Goal: Transaction & Acquisition: Obtain resource

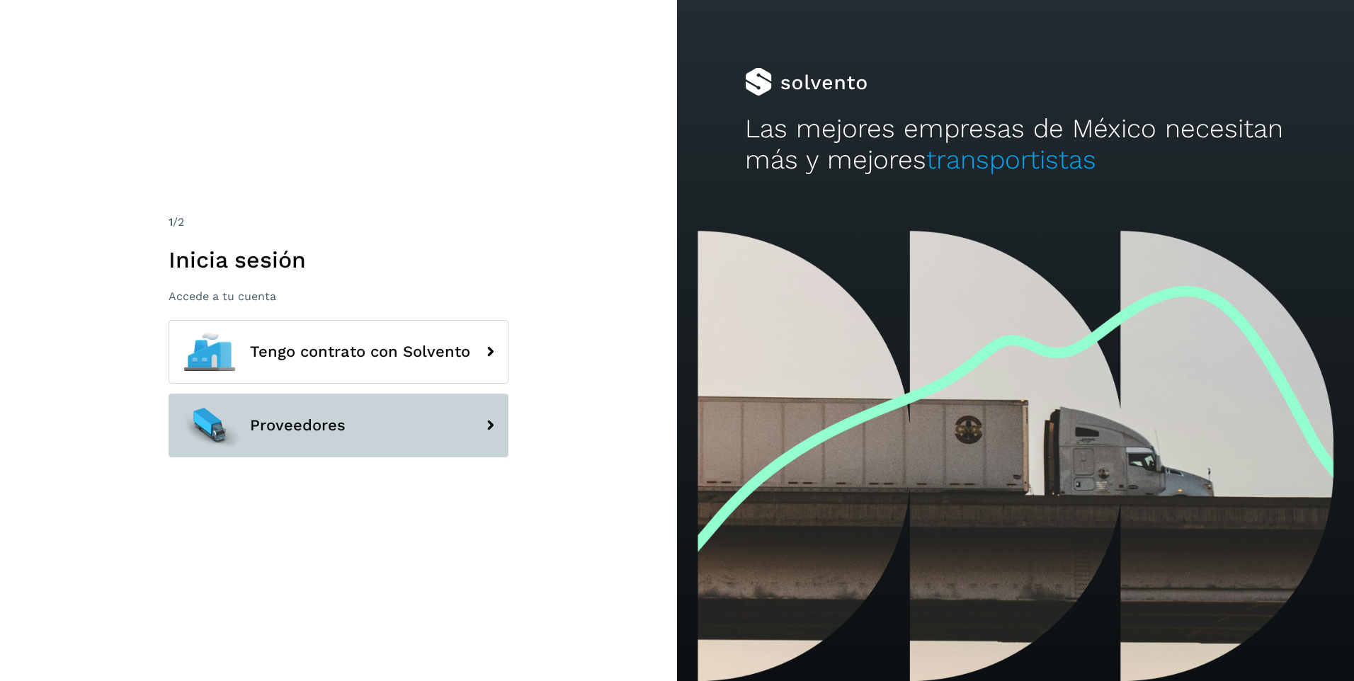
click at [332, 440] on button "Proveedores" at bounding box center [339, 426] width 340 height 64
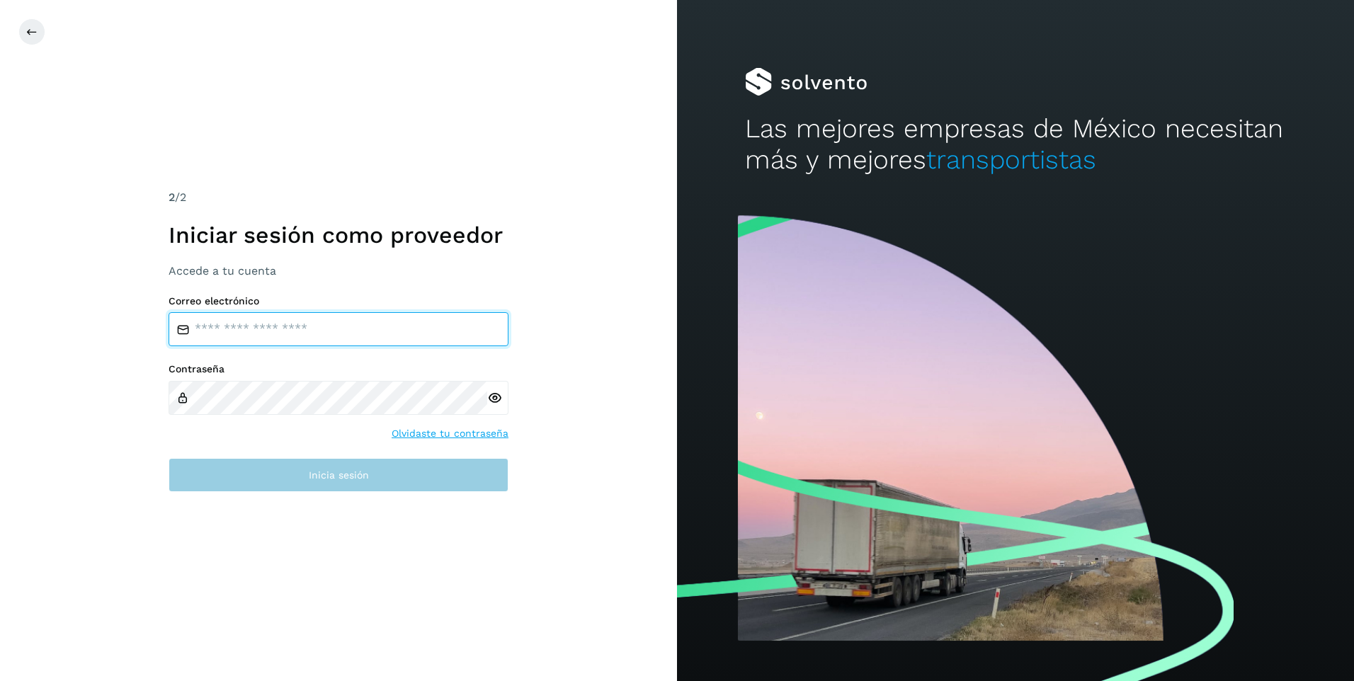
type input "**********"
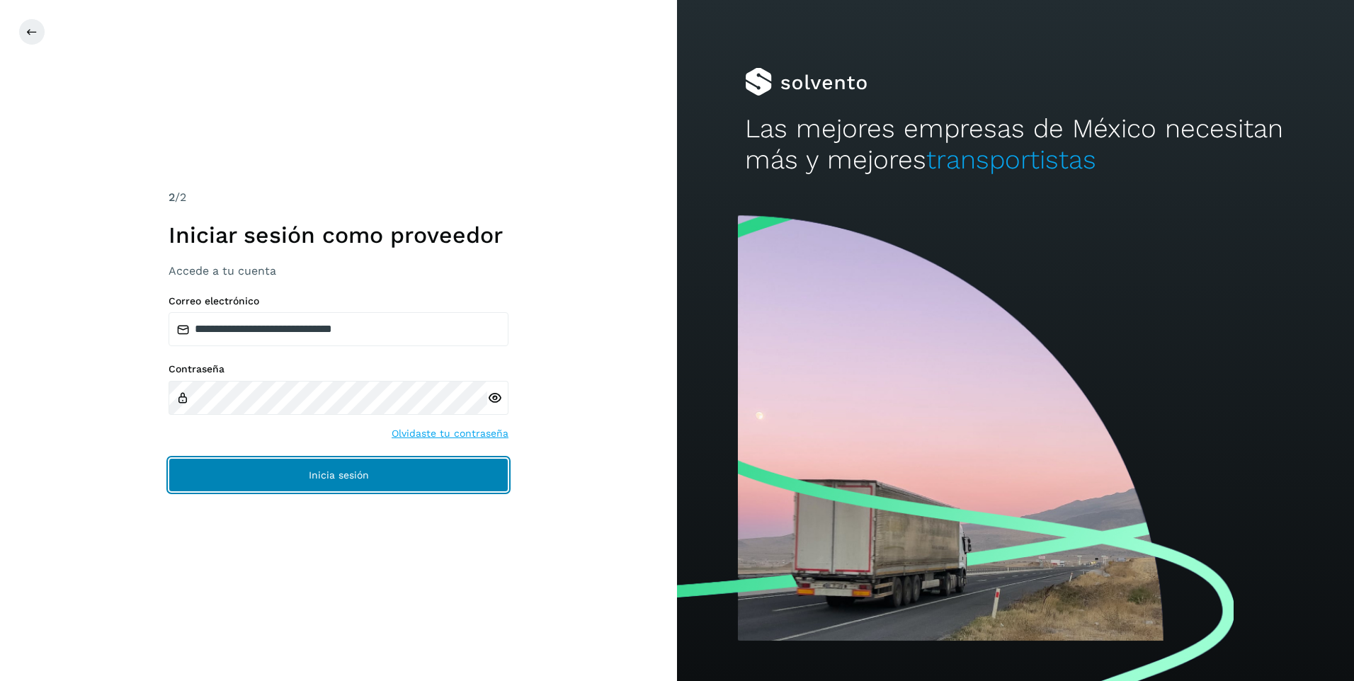
click at [312, 467] on button "Inicia sesión" at bounding box center [339, 475] width 340 height 34
click at [338, 477] on span "Inicia sesión" at bounding box center [339, 475] width 60 height 10
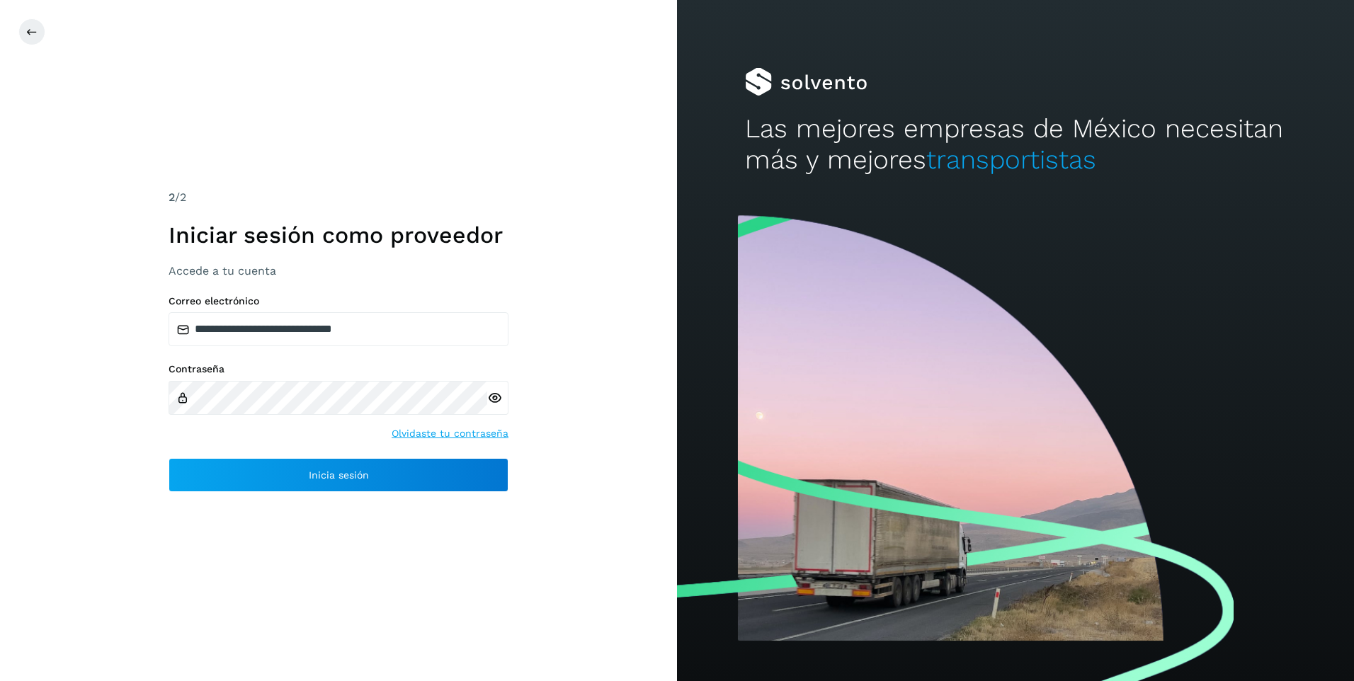
click at [561, 189] on div "**********" at bounding box center [338, 340] width 677 height 681
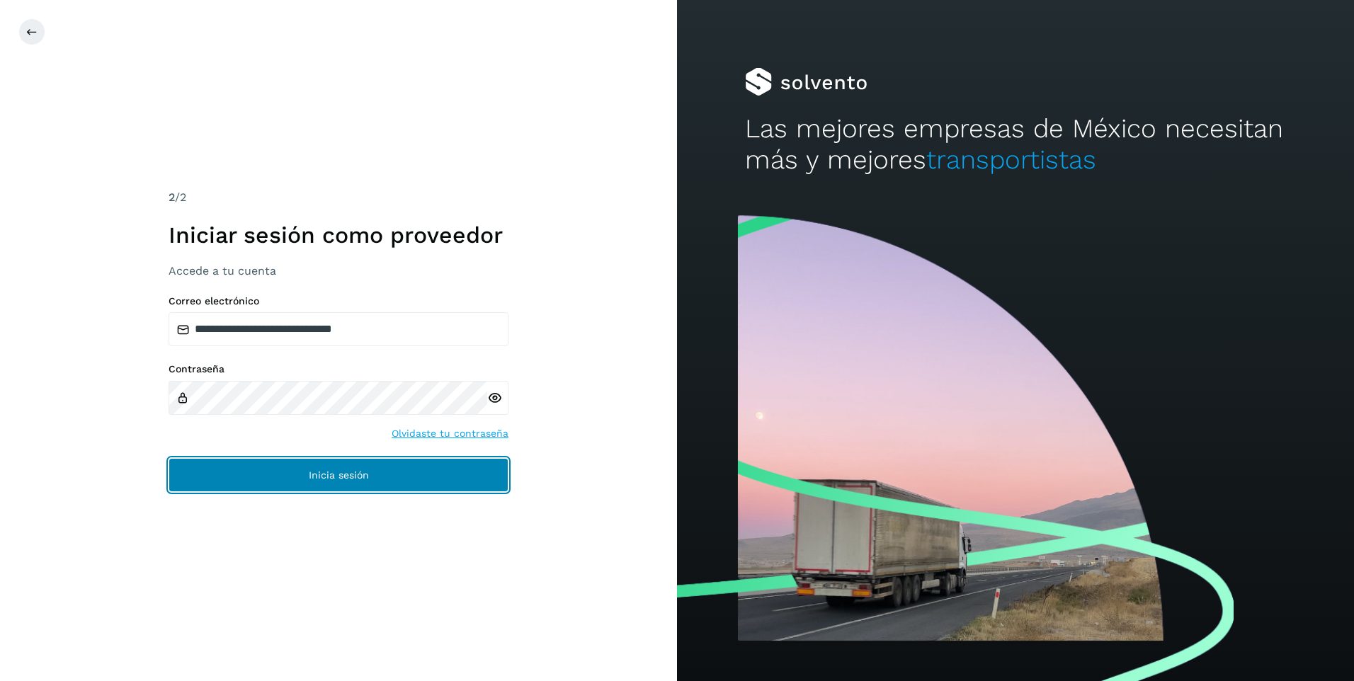
click at [385, 470] on button "Inicia sesión" at bounding box center [339, 475] width 340 height 34
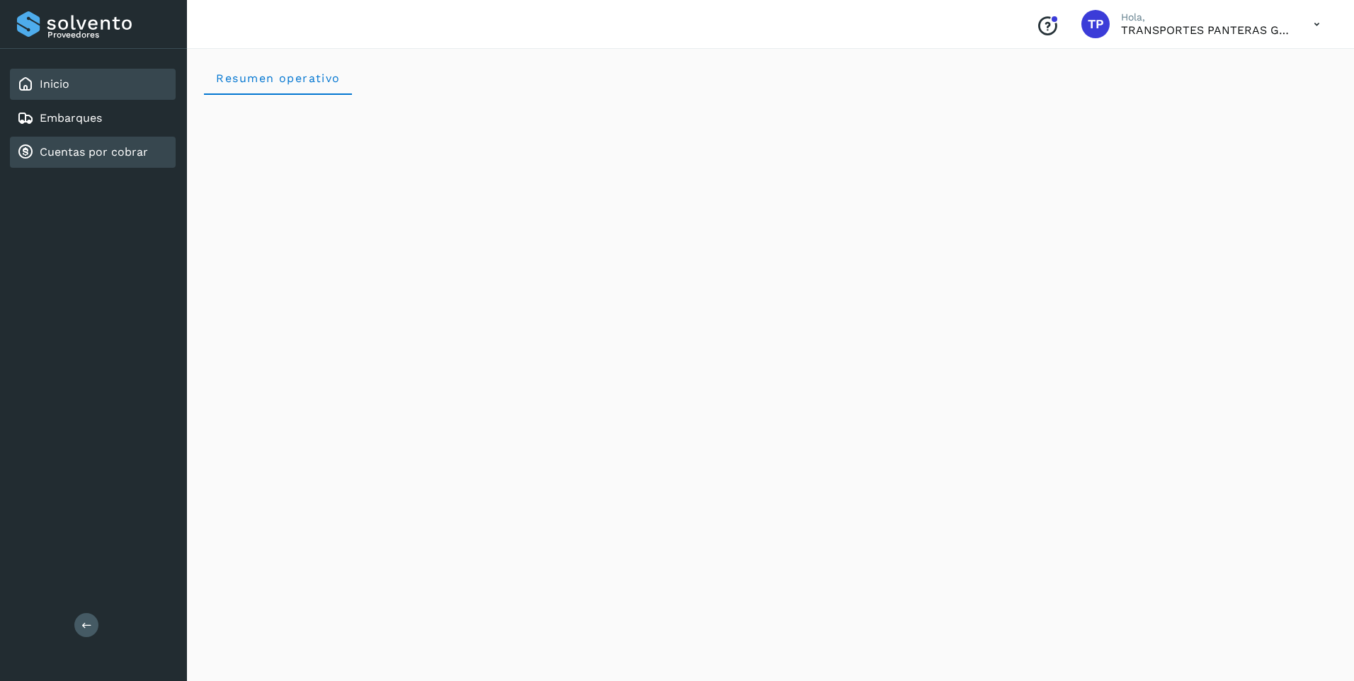
click at [100, 152] on link "Cuentas por cobrar" at bounding box center [94, 151] width 108 height 13
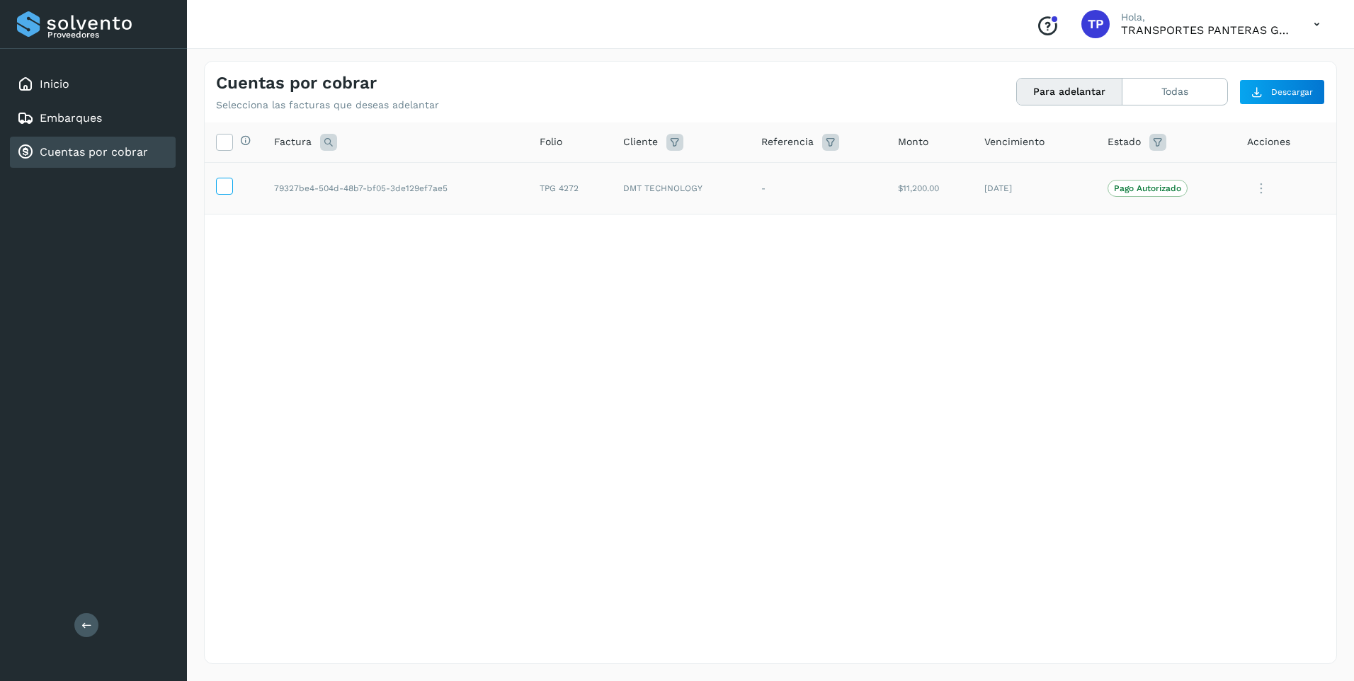
click at [226, 193] on icon at bounding box center [224, 185] width 15 height 15
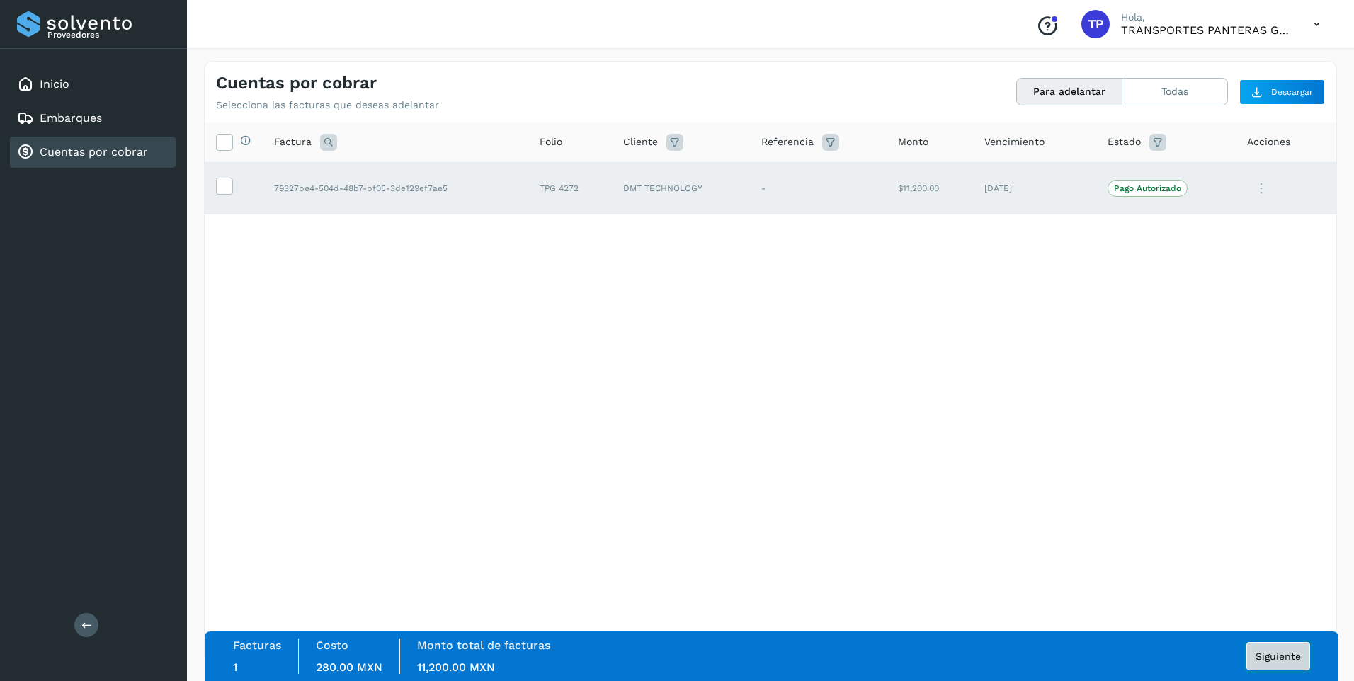
click at [1269, 661] on span "Siguiente" at bounding box center [1277, 656] width 45 height 10
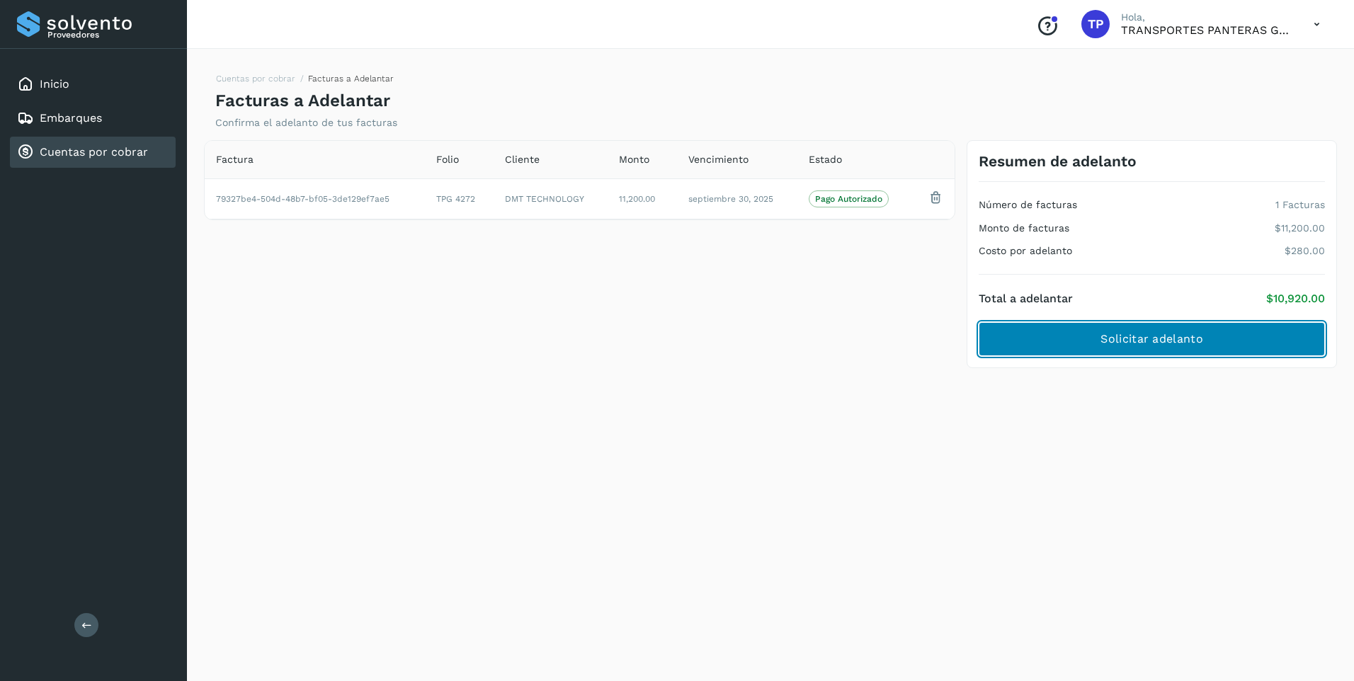
click at [1194, 337] on span "Solicitar adelanto" at bounding box center [1151, 339] width 102 height 16
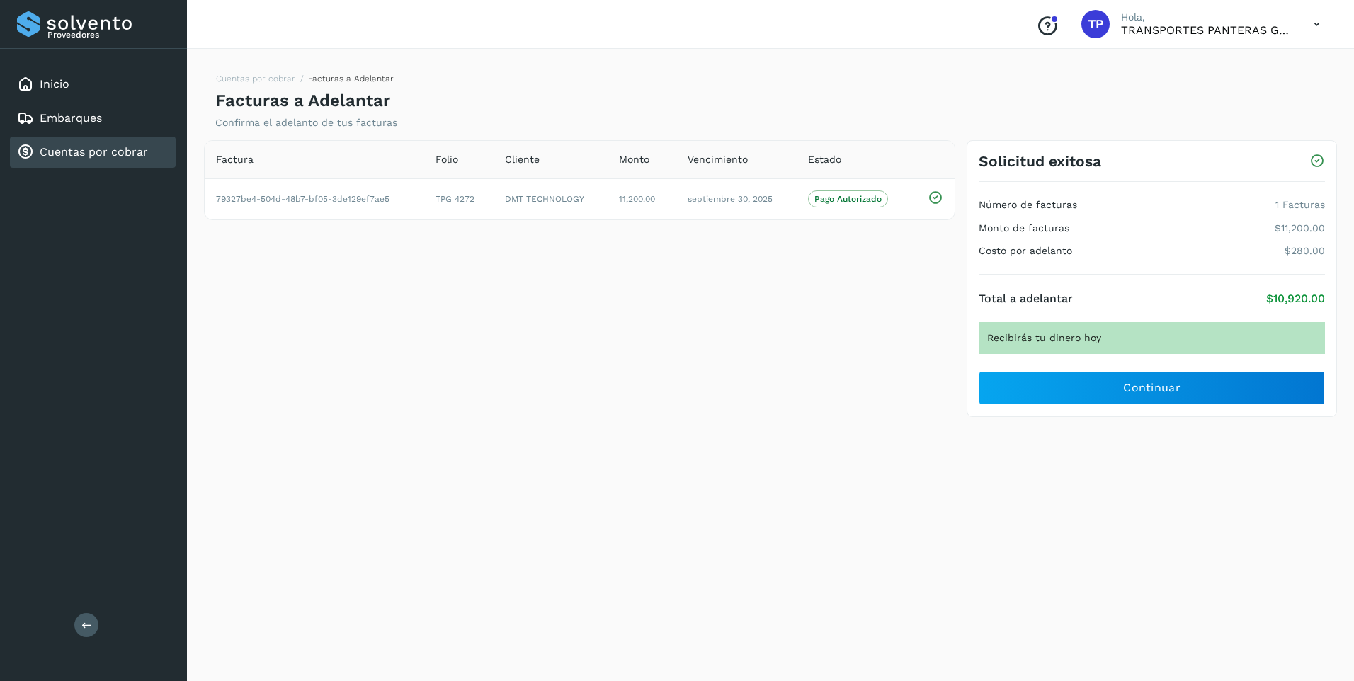
click at [657, 289] on div "Factura Folio Cliente Monto Vencimiento Estado 79327be4-504d-48b7-bf05-3de129ef…" at bounding box center [579, 279] width 763 height 278
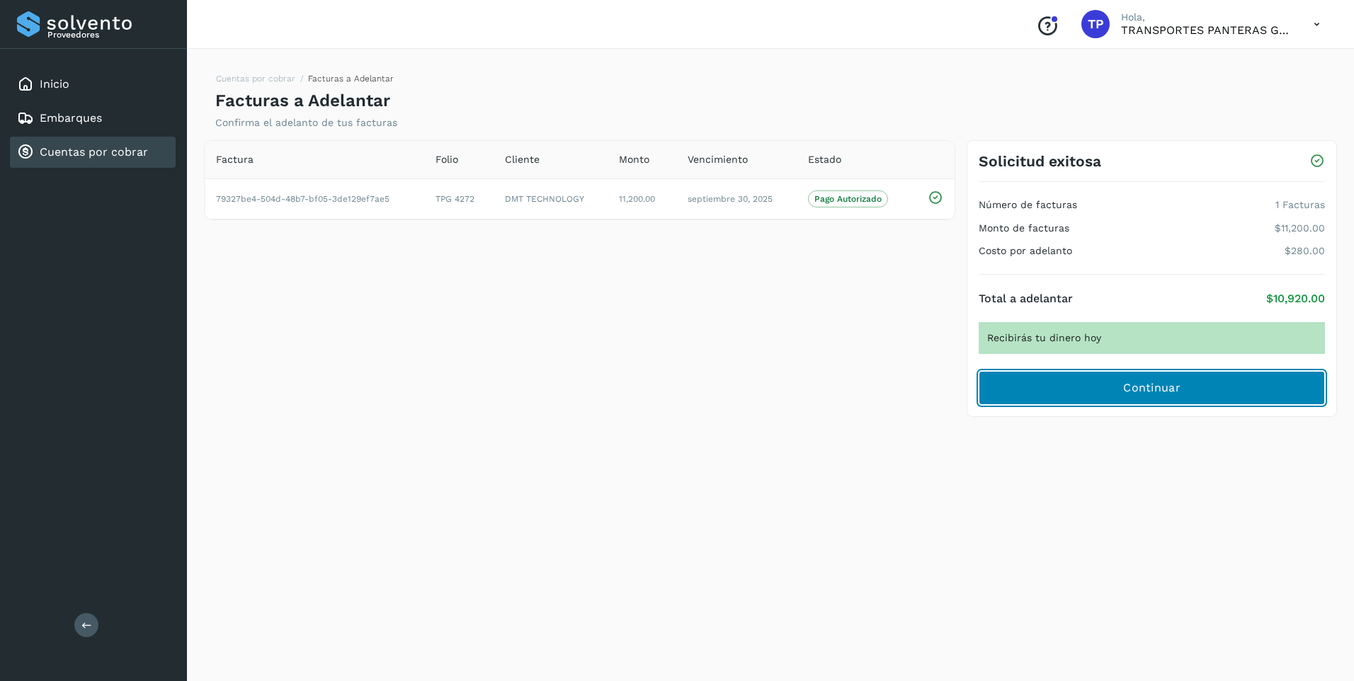
click at [1157, 386] on span "Continuar" at bounding box center [1151, 388] width 57 height 16
